Goal: Transaction & Acquisition: Subscribe to service/newsletter

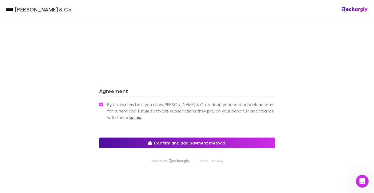
scroll to position [496, 0]
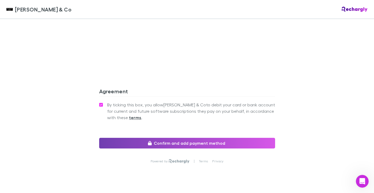
click at [192, 138] on button "Confirm and add payment method" at bounding box center [187, 143] width 176 height 11
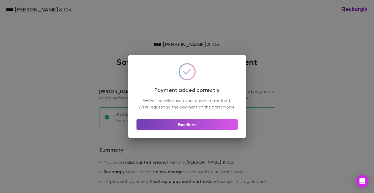
click at [182, 128] on button "Excellent" at bounding box center [186, 124] width 101 height 11
